Goal: Transaction & Acquisition: Purchase product/service

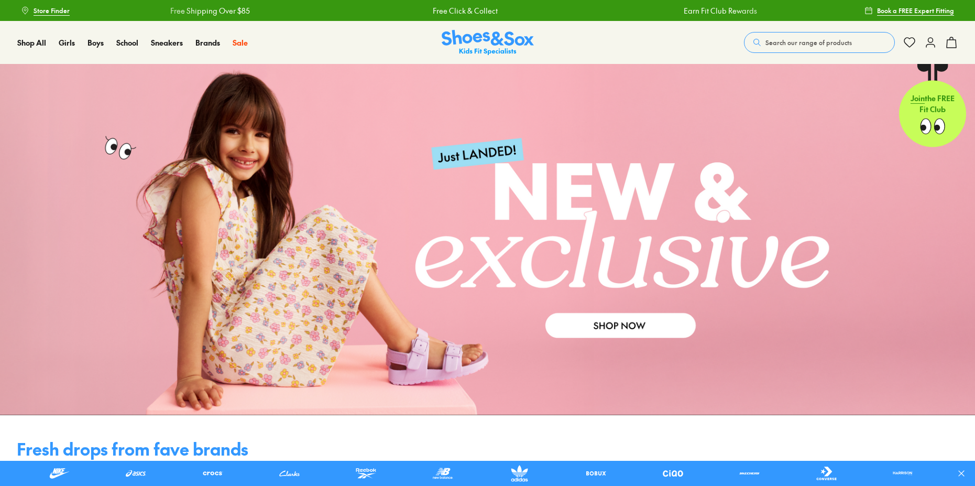
click at [766, 47] on span "Search our range of products" at bounding box center [809, 42] width 86 height 9
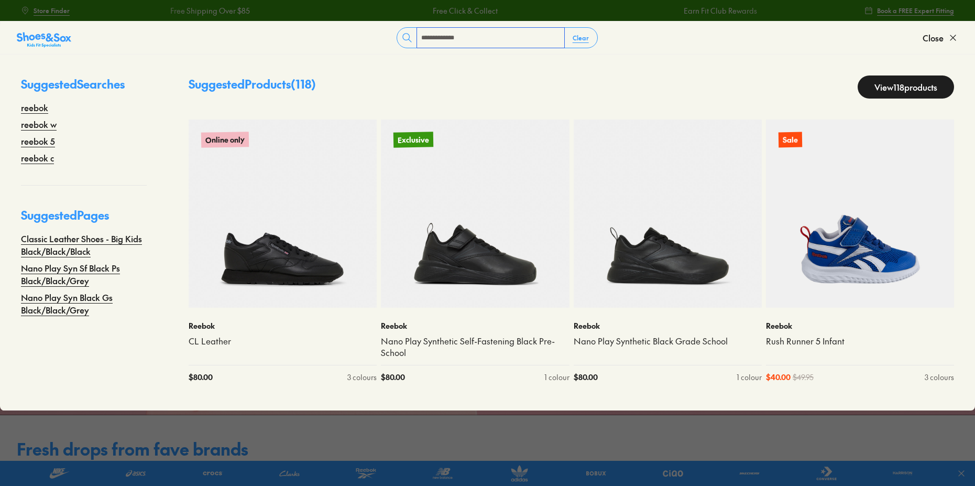
type input "**********"
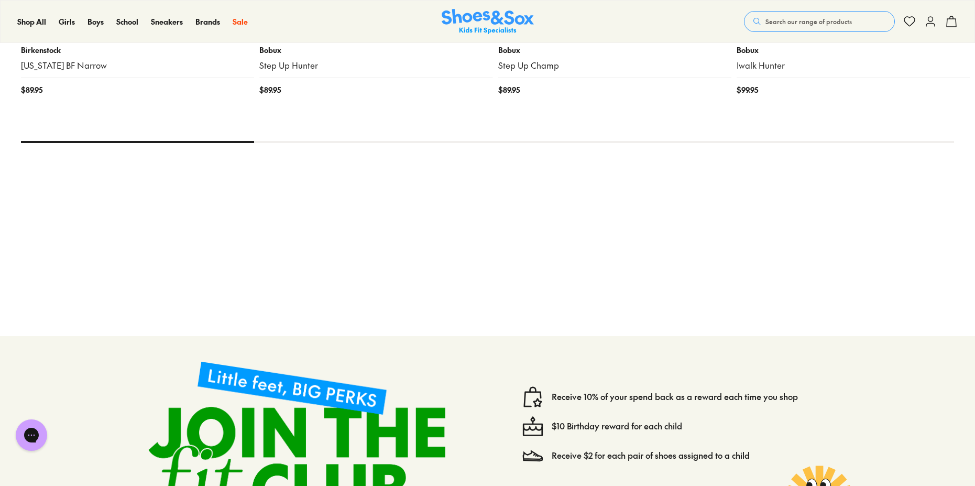
scroll to position [472, 0]
drag, startPoint x: 748, startPoint y: 17, endPoint x: 749, endPoint y: 9, distance: 7.4
click at [766, 17] on span "Search our range of products" at bounding box center [809, 21] width 86 height 9
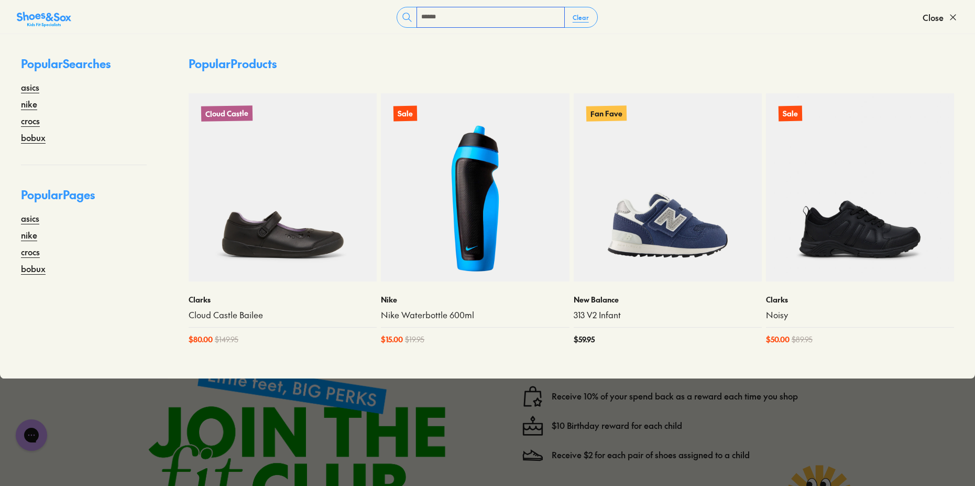
type input "******"
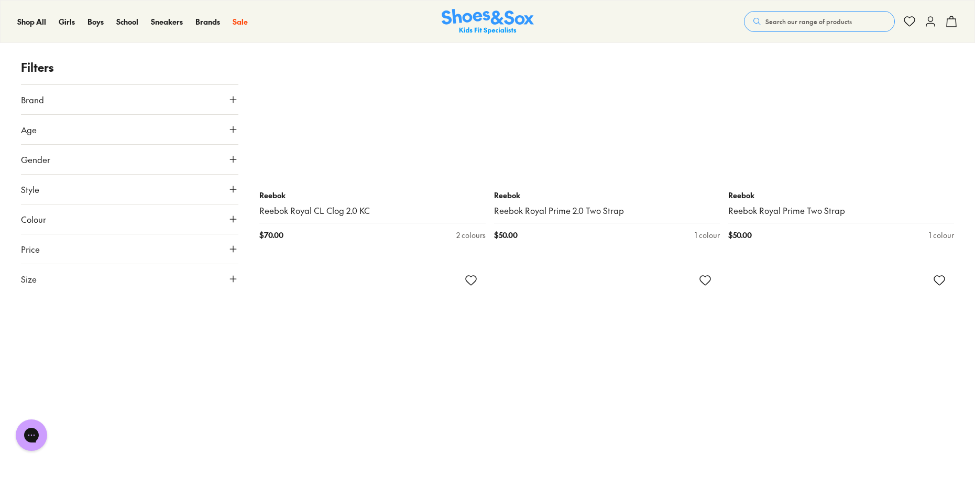
scroll to position [4611, 0]
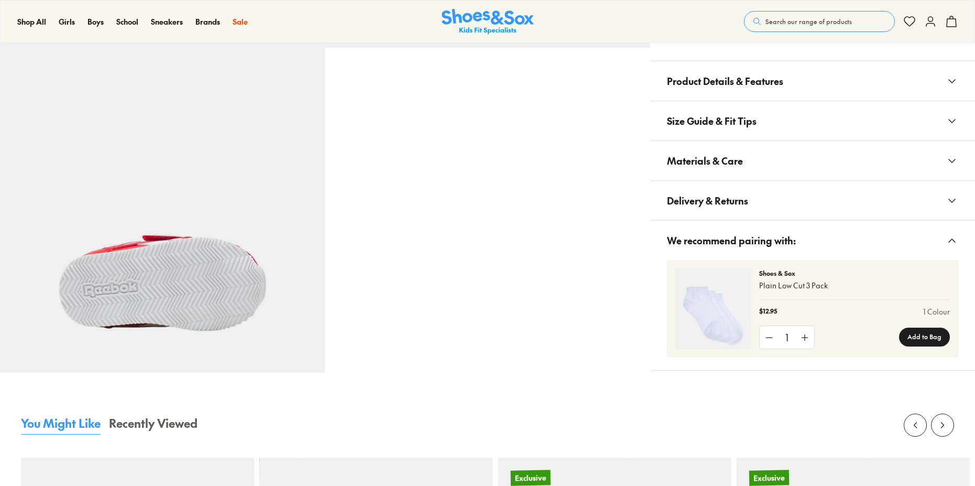
select select "*"
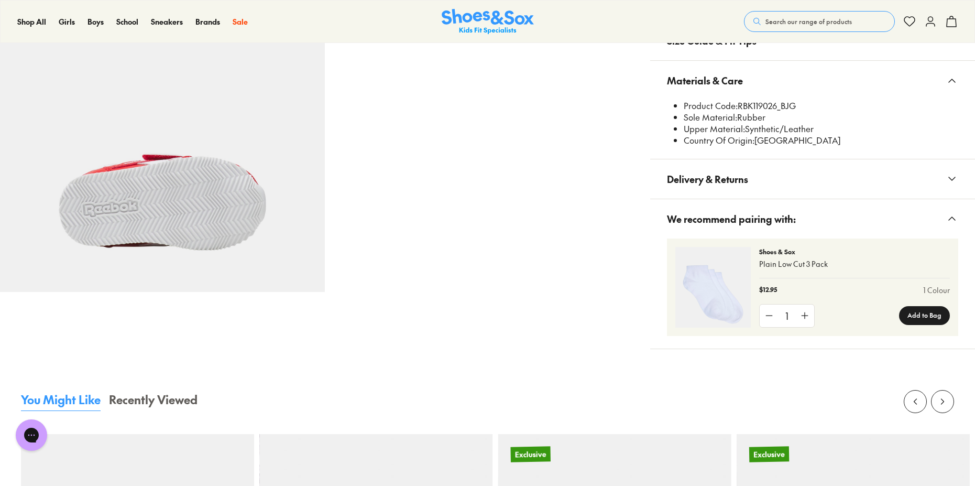
scroll to position [784, 0]
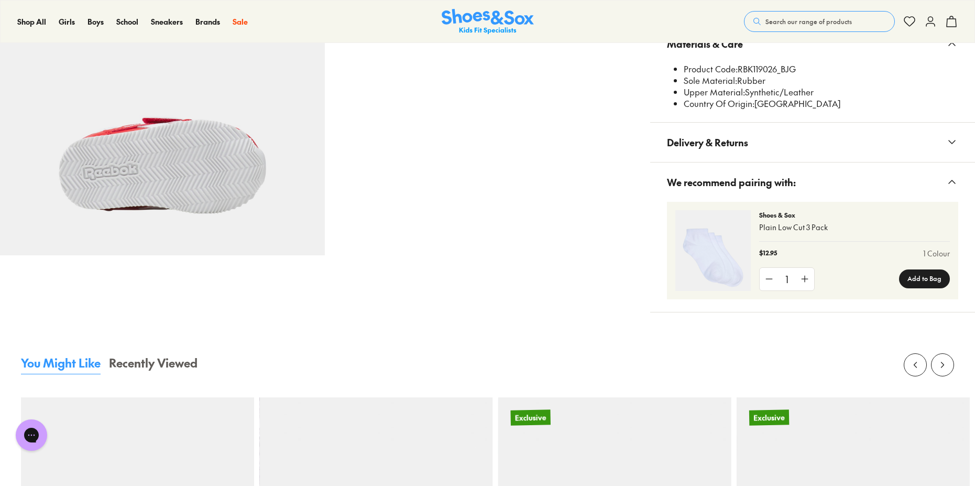
drag, startPoint x: 758, startPoint y: 320, endPoint x: 855, endPoint y: 316, distance: 96.5
click at [855, 75] on li "Product Code: RBK119026_BJG" at bounding box center [821, 69] width 275 height 12
copy li "RBK119026_BJG"
click at [792, 13] on button "Search our range of products" at bounding box center [819, 21] width 151 height 21
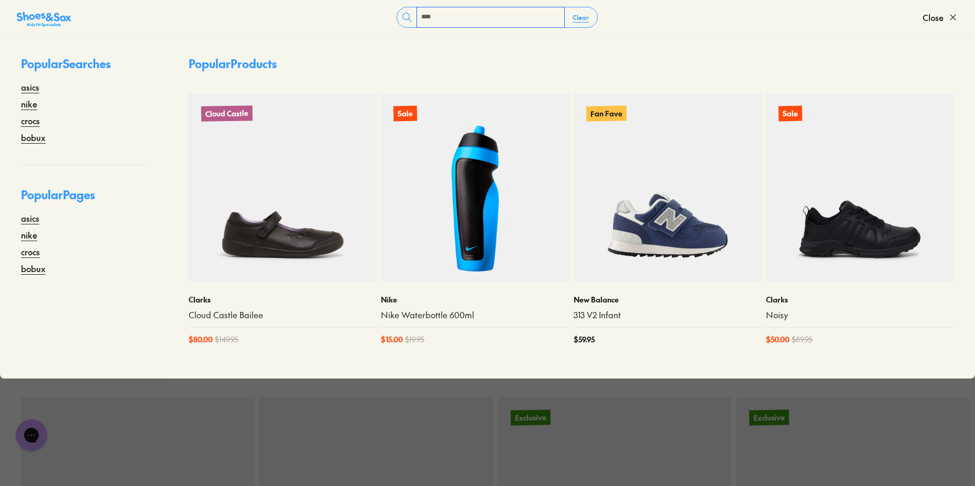
type input "****"
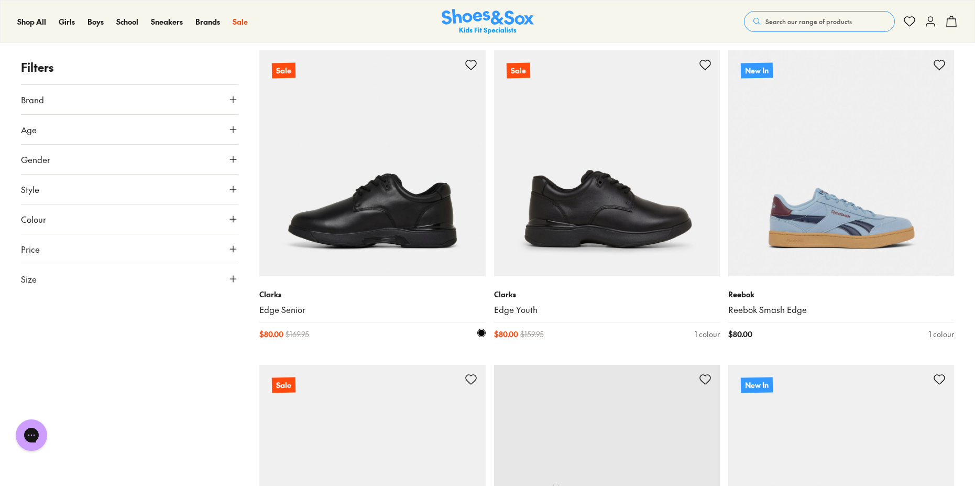
click at [422, 209] on img at bounding box center [372, 163] width 226 height 226
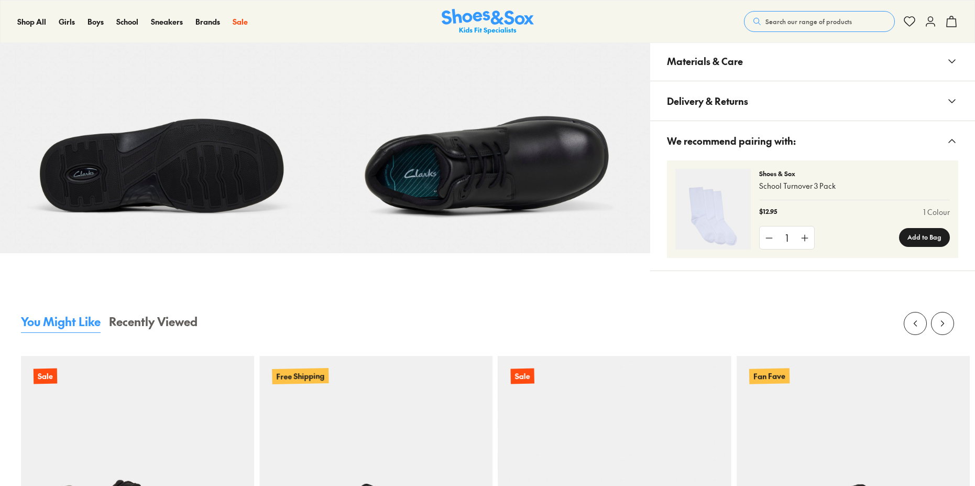
click at [778, 81] on button "Materials & Care" at bounding box center [812, 60] width 325 height 39
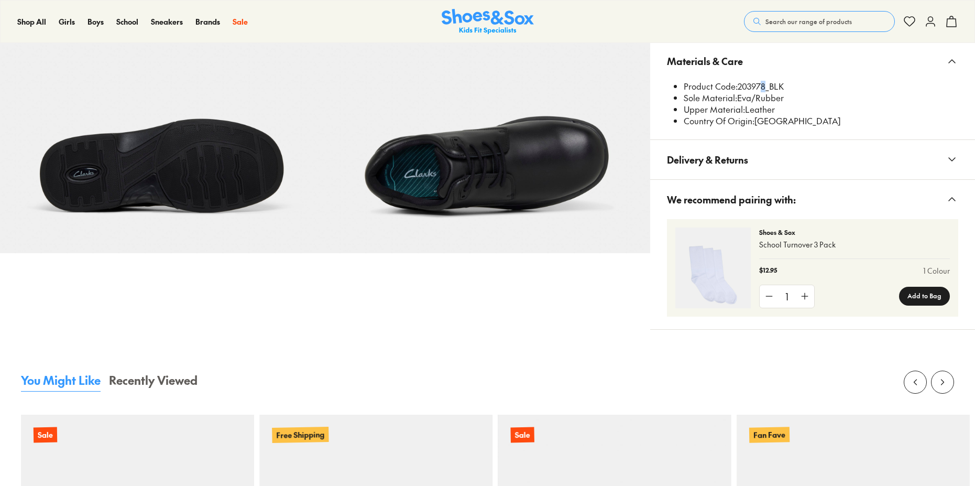
click at [793, 92] on li "Product Code: 203978_BLK" at bounding box center [821, 87] width 275 height 12
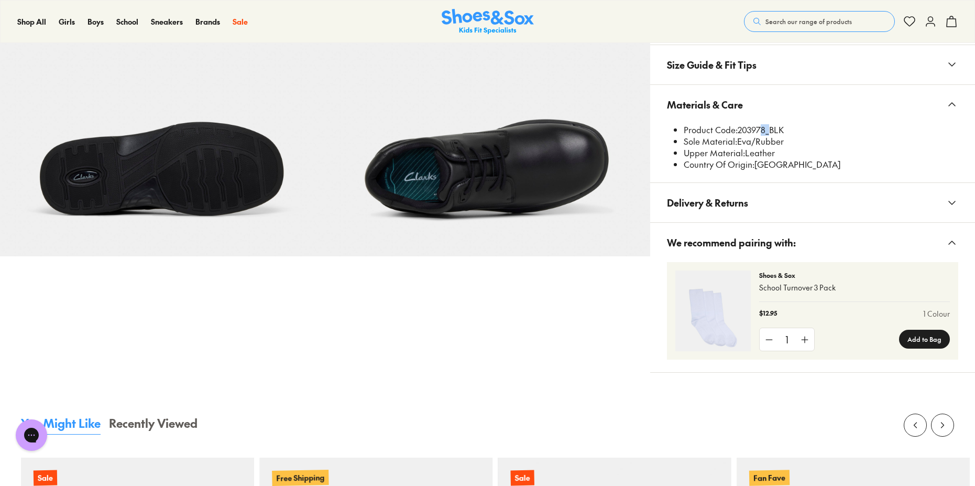
select select "*"
click at [774, 136] on li "Product Code: 203978_BLK" at bounding box center [821, 130] width 275 height 12
copy li "203978_BLK"
